Goal: Task Accomplishment & Management: Use online tool/utility

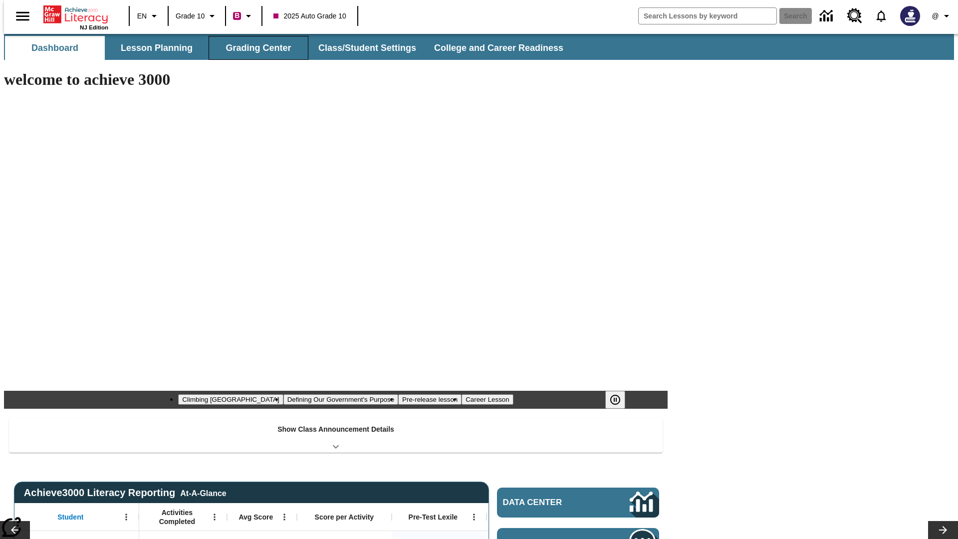
click at [255, 48] on button "Grading Center" at bounding box center [259, 48] width 100 height 24
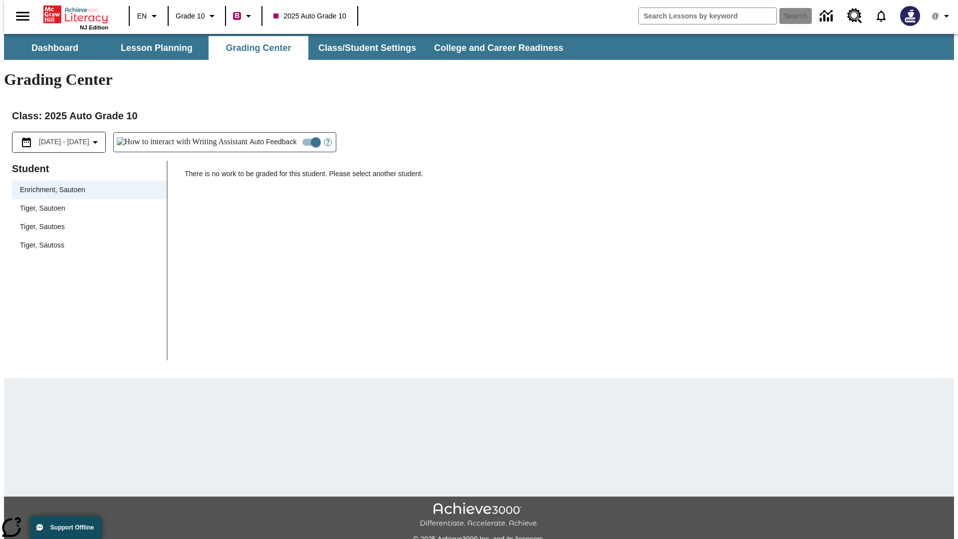
click at [86, 203] on span "Tiger, Sautoen" at bounding box center [89, 208] width 139 height 10
click at [326, 140] on icon "Open Help for Writing Assistant" at bounding box center [327, 142] width 3 height 5
